Goal: Check status: Check status

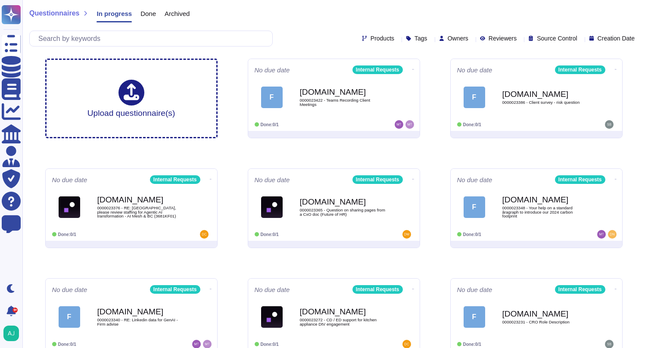
click at [293, 18] on div "Questionnaires In progress Done Archived" at bounding box center [333, 15] width 609 height 17
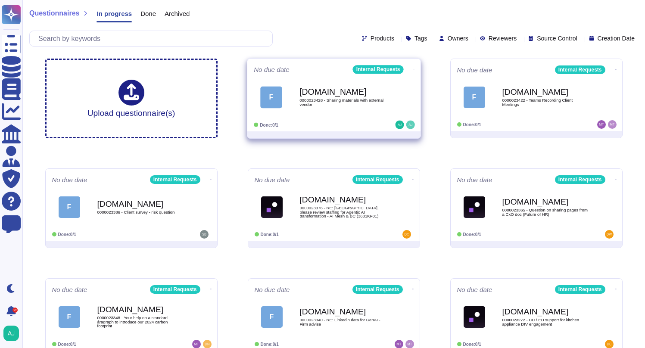
click at [356, 128] on div "Done: 0/1" at bounding box center [307, 125] width 107 height 9
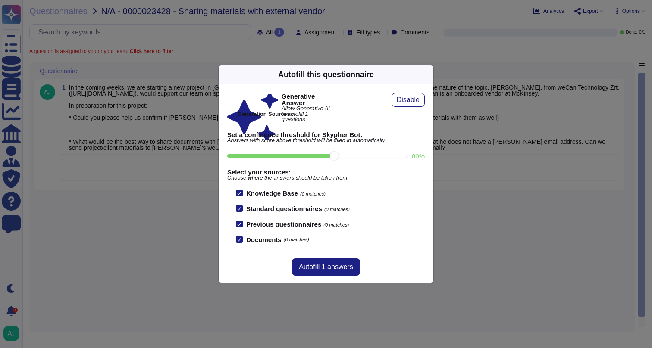
click at [200, 181] on div "Autofill this questionnaire Generative Answer Allow Generative AI to autofill 1…" at bounding box center [326, 174] width 652 height 348
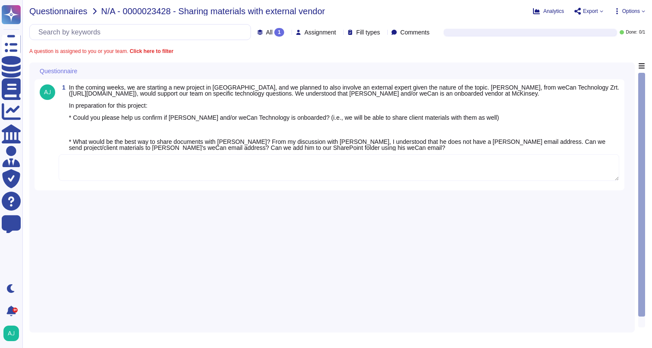
click at [64, 13] on span "Questionnaires" at bounding box center [58, 11] width 58 height 9
